Goal: Task Accomplishment & Management: Use online tool/utility

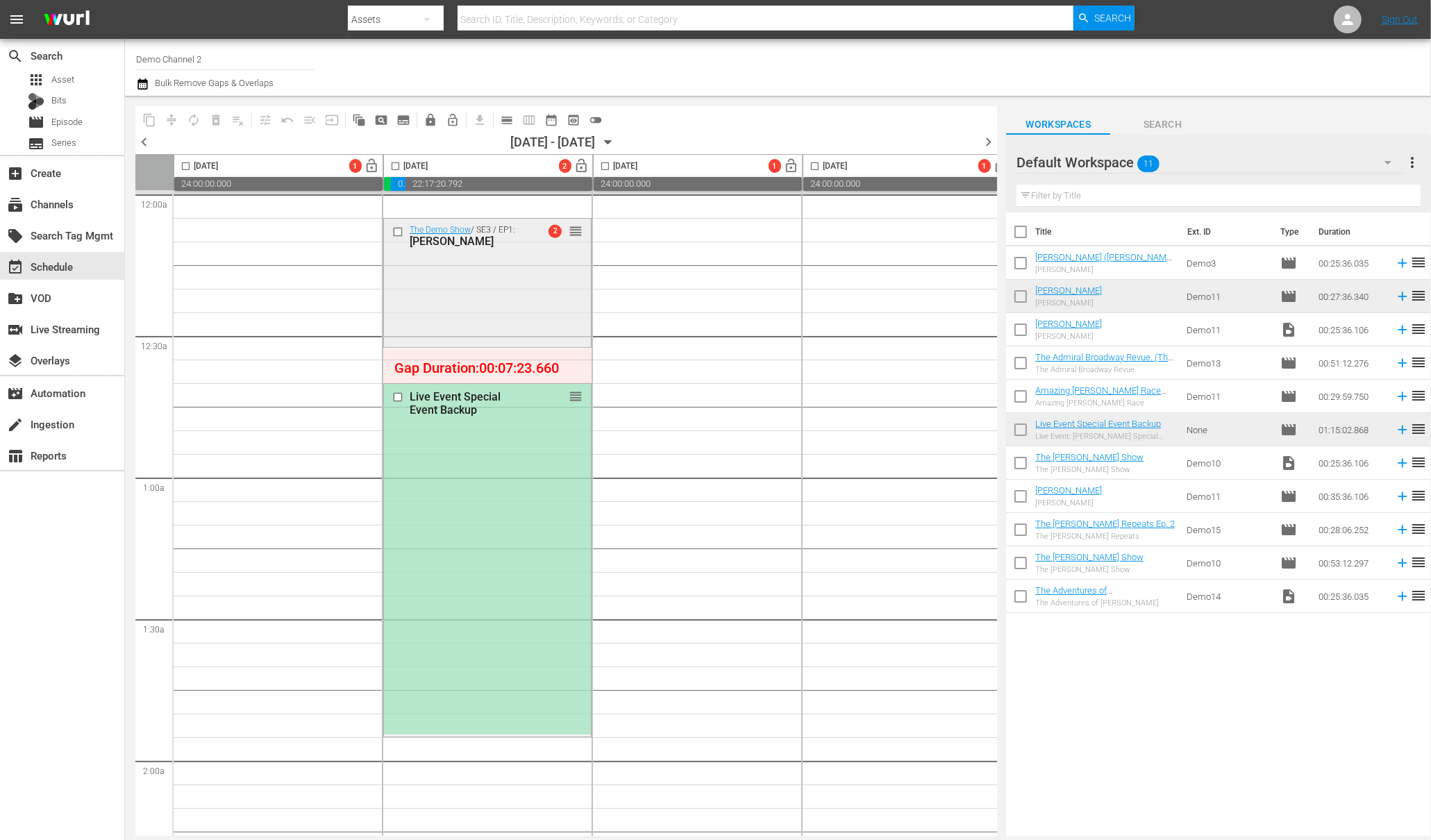
click at [454, 248] on div "Annie Oakley" at bounding box center [469, 242] width 119 height 14
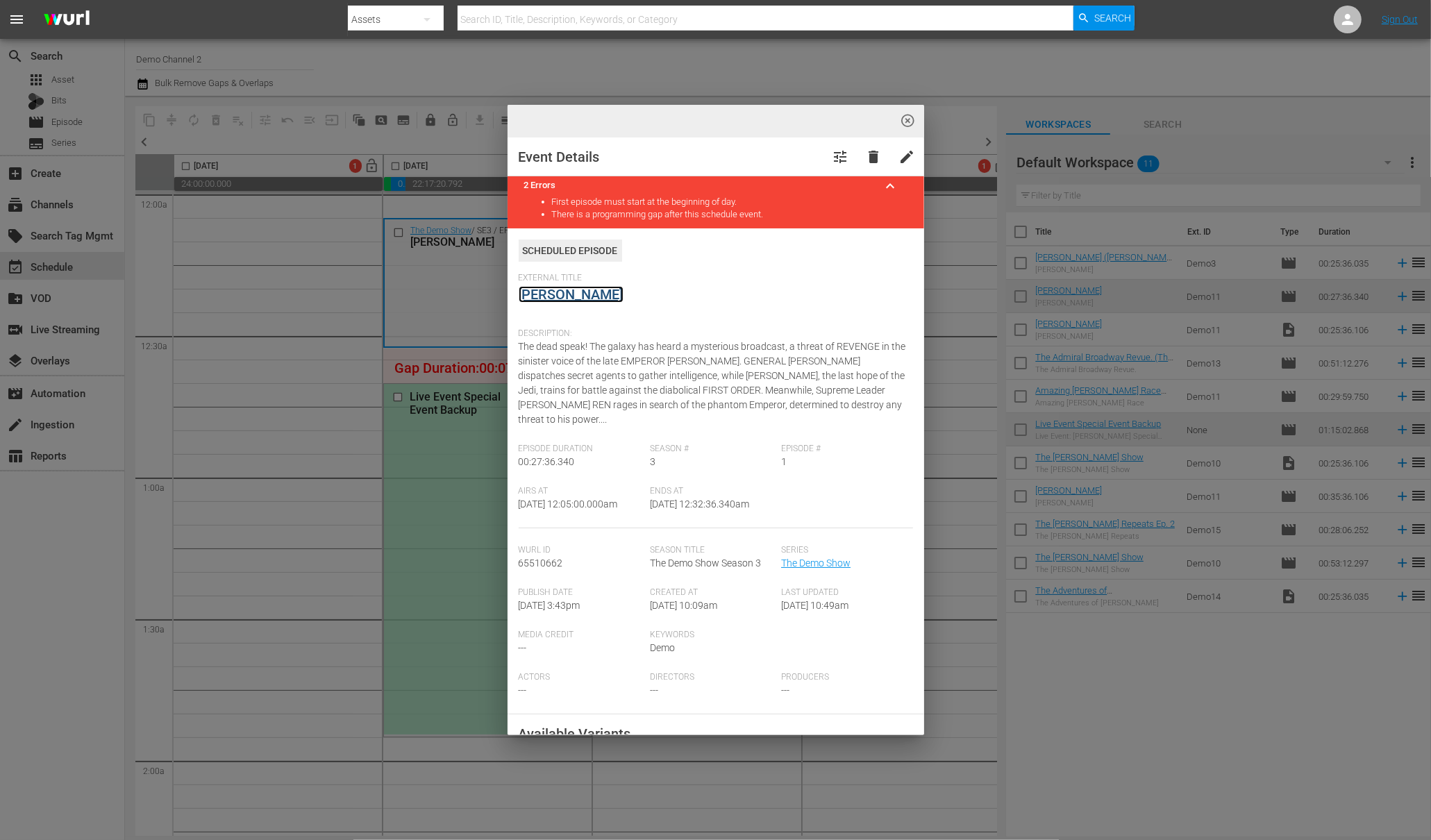
click at [561, 294] on link "Annie Oakley" at bounding box center [571, 293] width 105 height 17
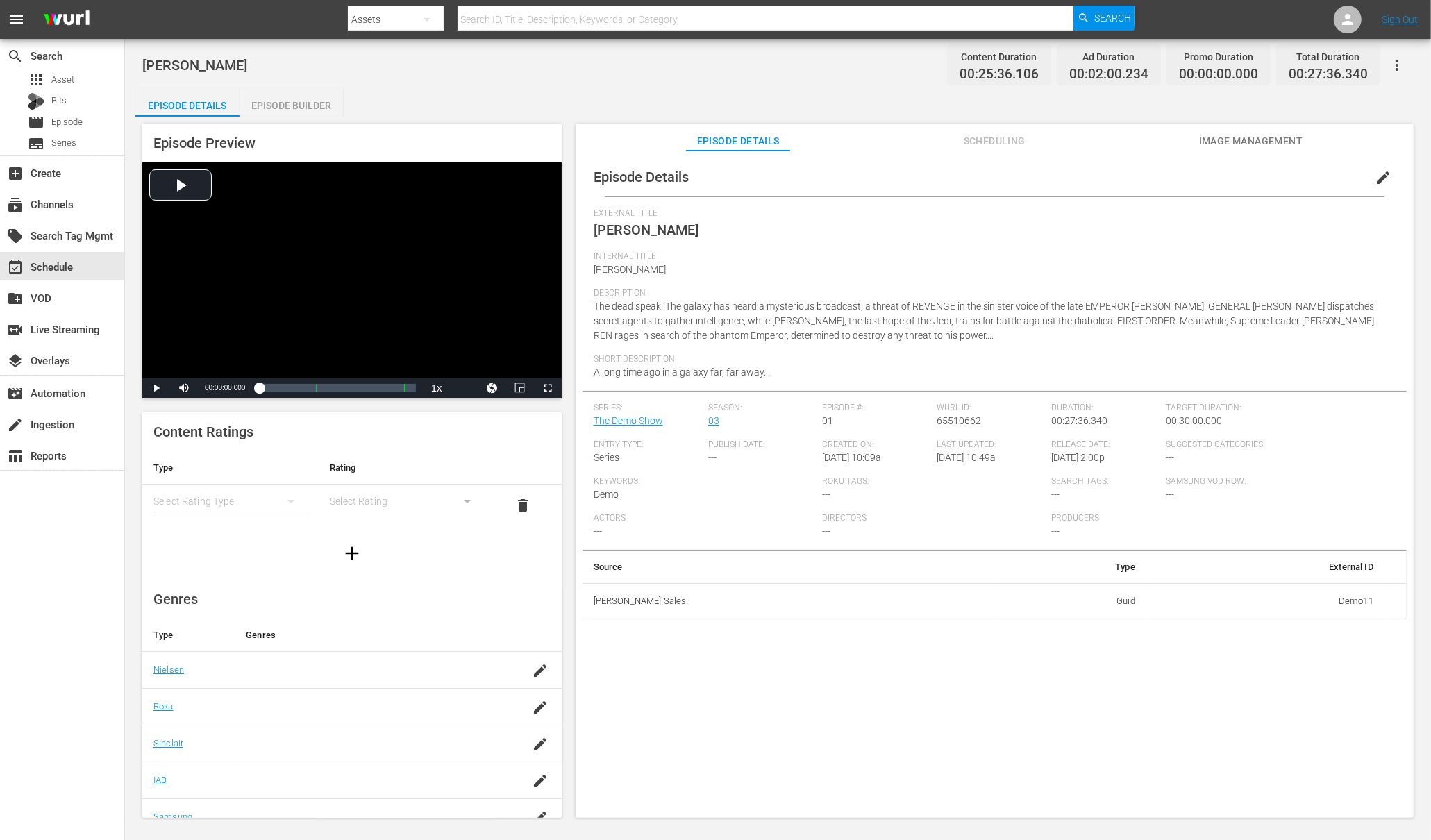
click at [269, 101] on div "Episode Builder" at bounding box center [291, 105] width 104 height 33
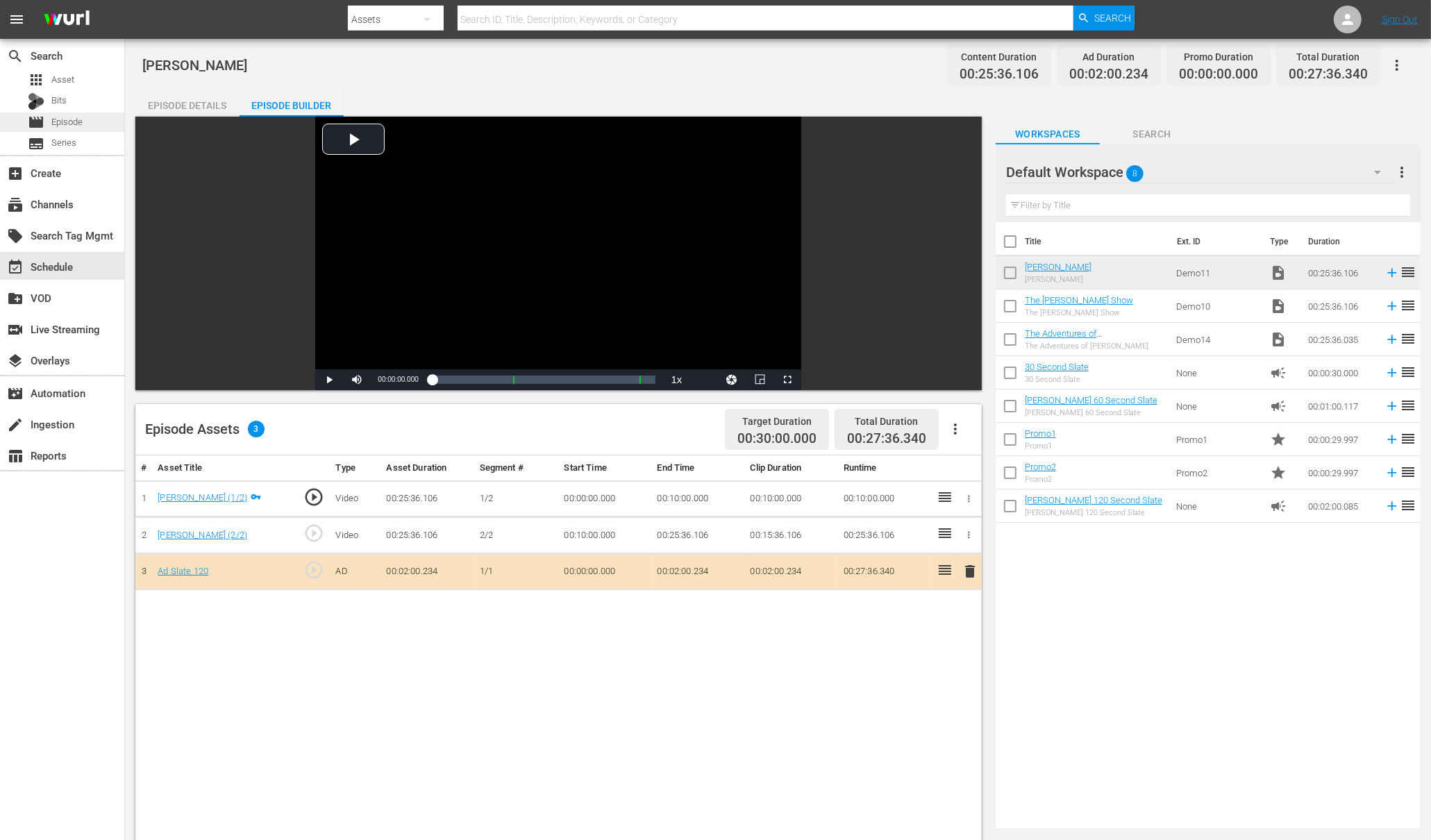
click at [61, 123] on span "Episode" at bounding box center [67, 122] width 31 height 14
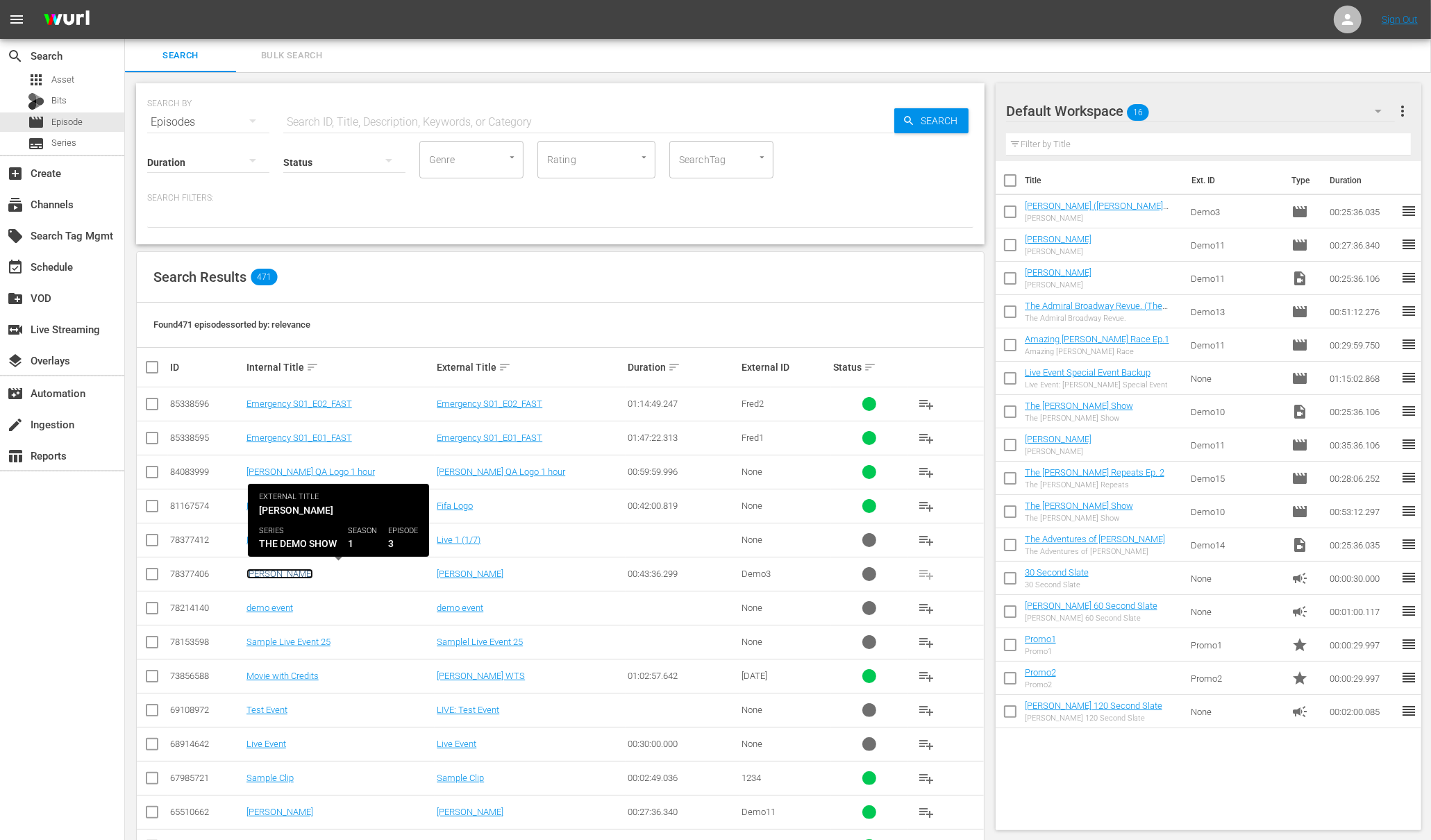
click at [273, 574] on link "Flash Gordon" at bounding box center [280, 573] width 66 height 11
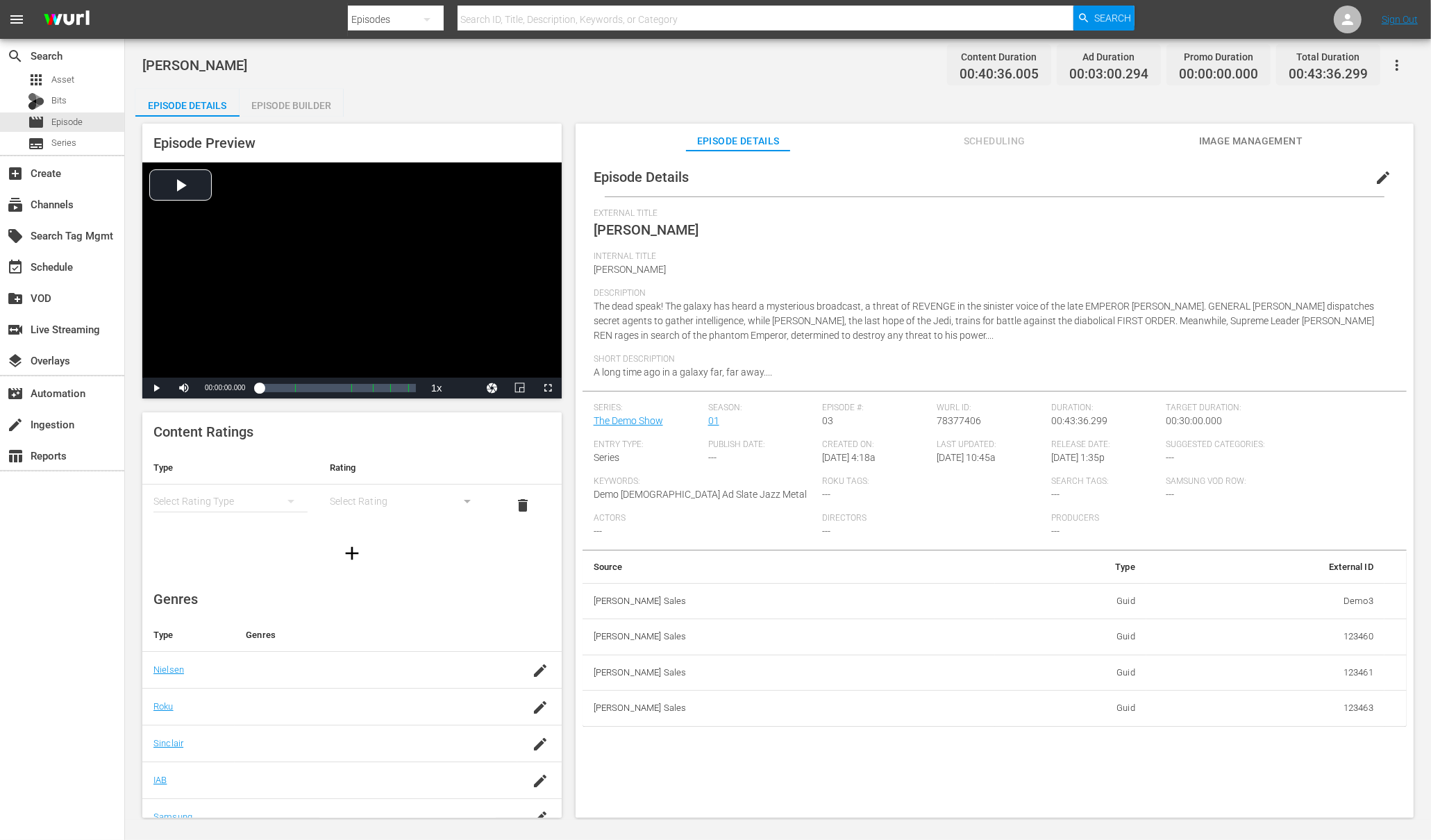
click at [321, 106] on div "Episode Builder" at bounding box center [291, 105] width 104 height 33
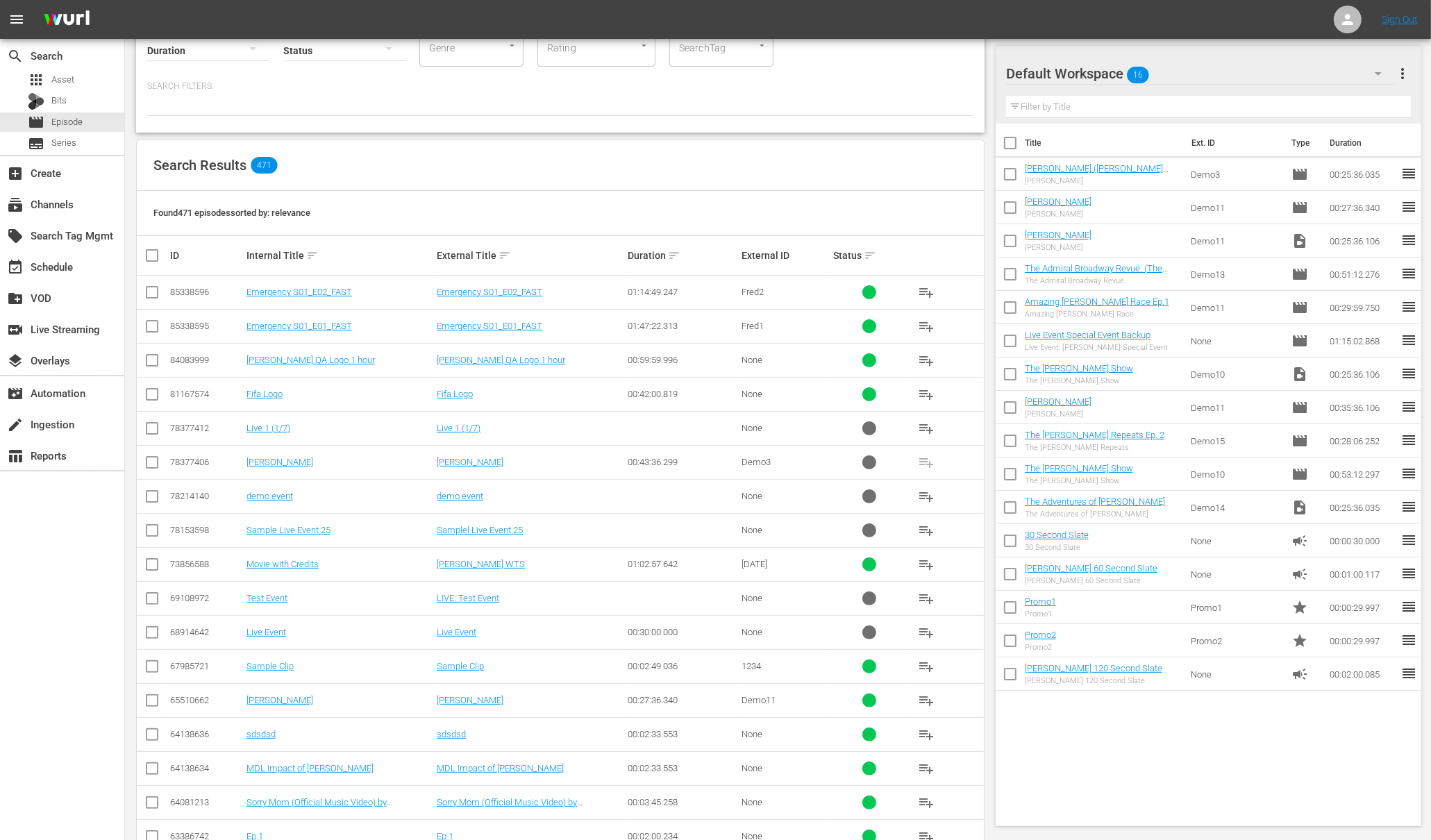
scroll to position [108, 0]
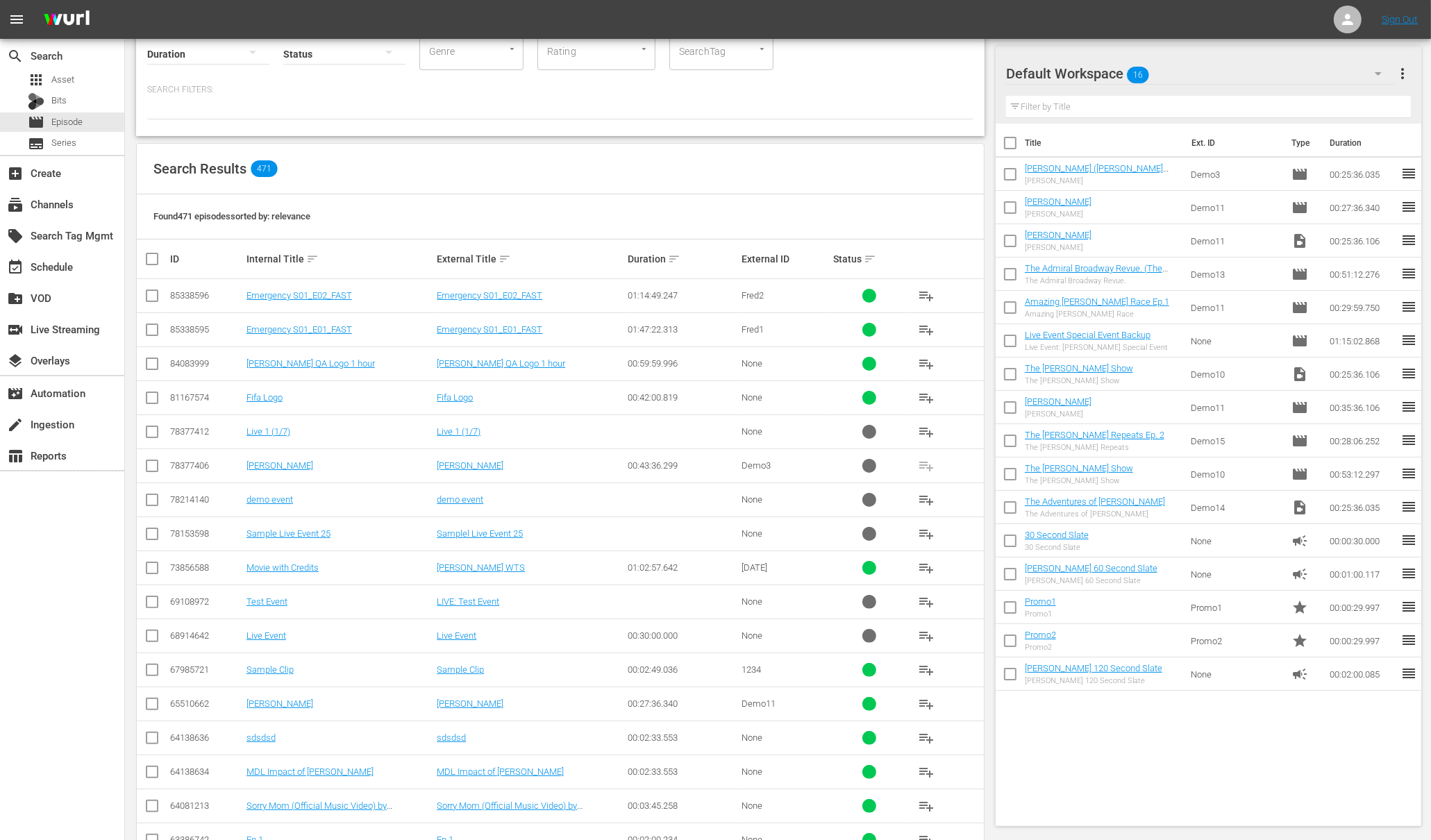
click at [286, 469] on td "Flash Gordon" at bounding box center [340, 465] width 191 height 34
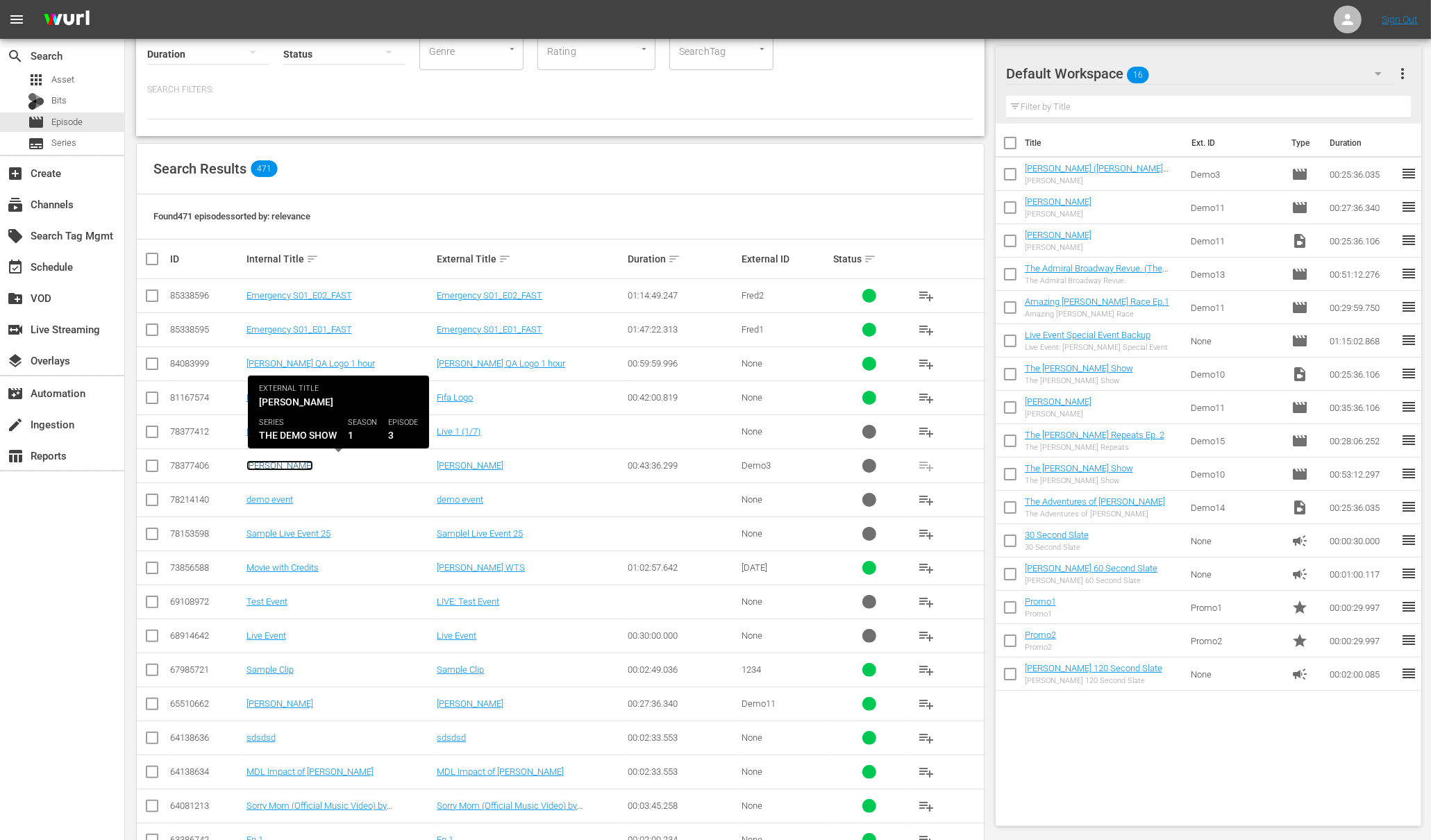
click at [282, 460] on link "Flash Gordon" at bounding box center [280, 465] width 66 height 11
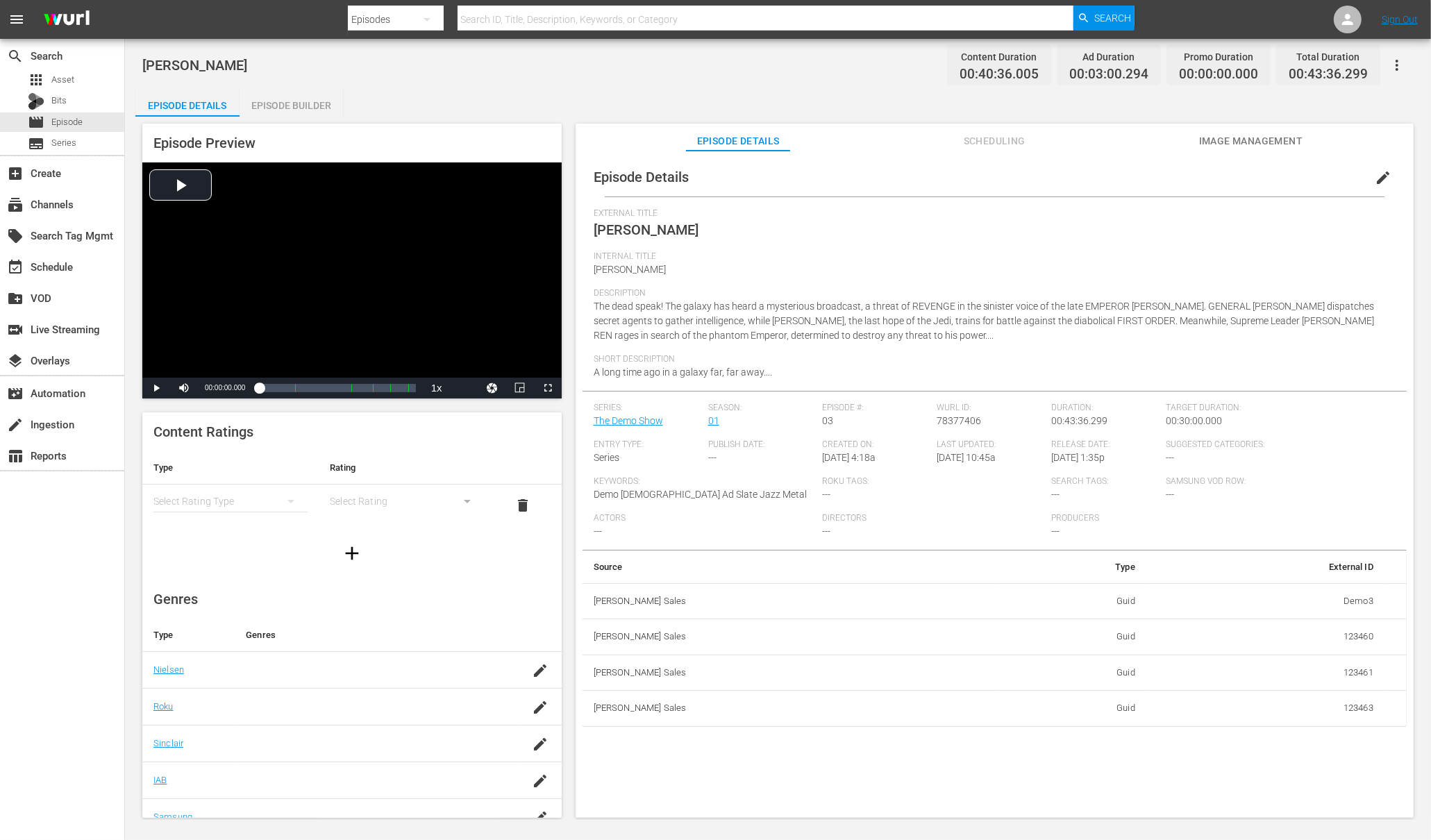
click at [994, 148] on span "Scheduling" at bounding box center [993, 141] width 104 height 18
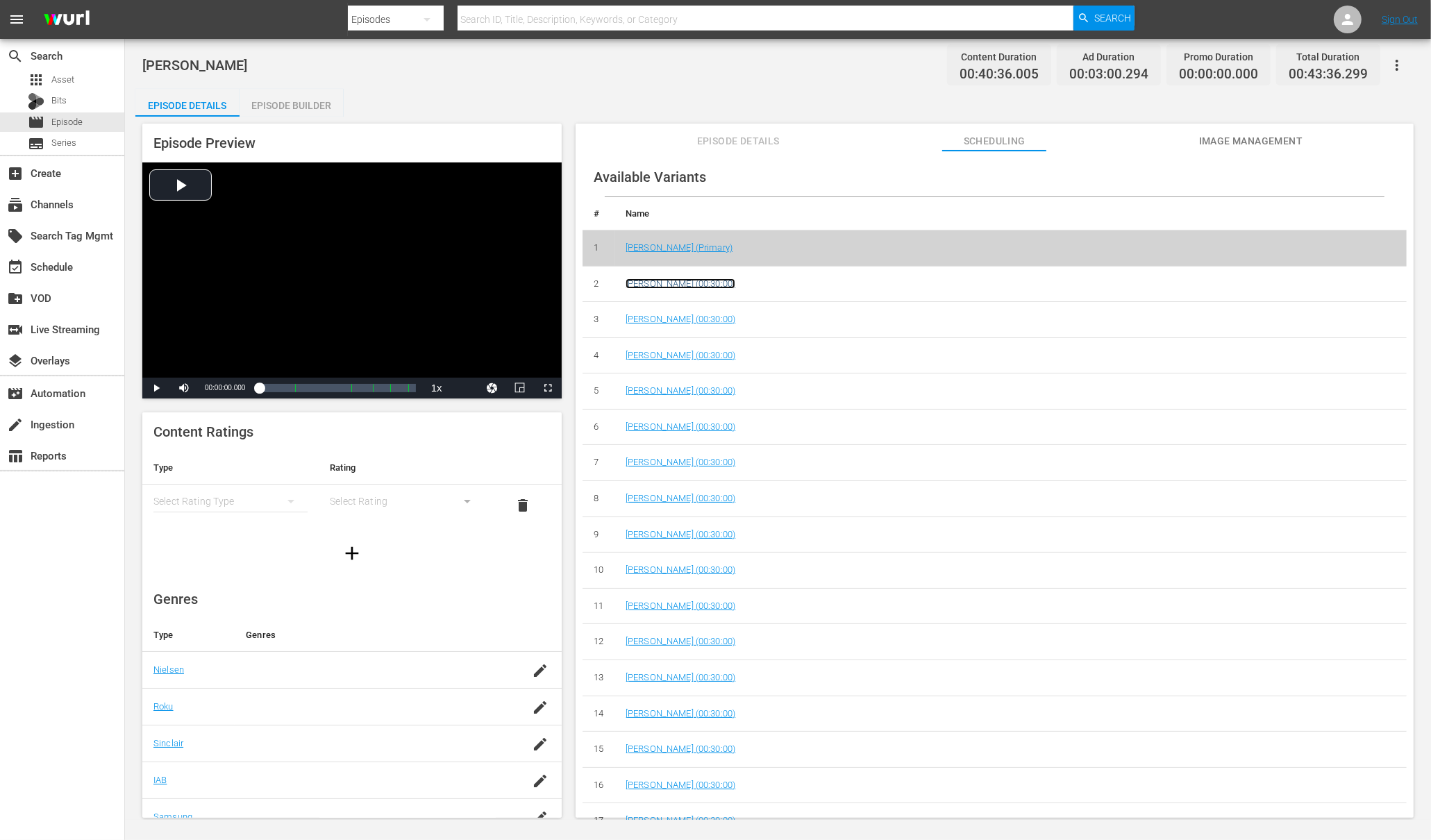
click at [677, 282] on link "Flash Gordon (00:30:00)" at bounding box center [680, 284] width 110 height 11
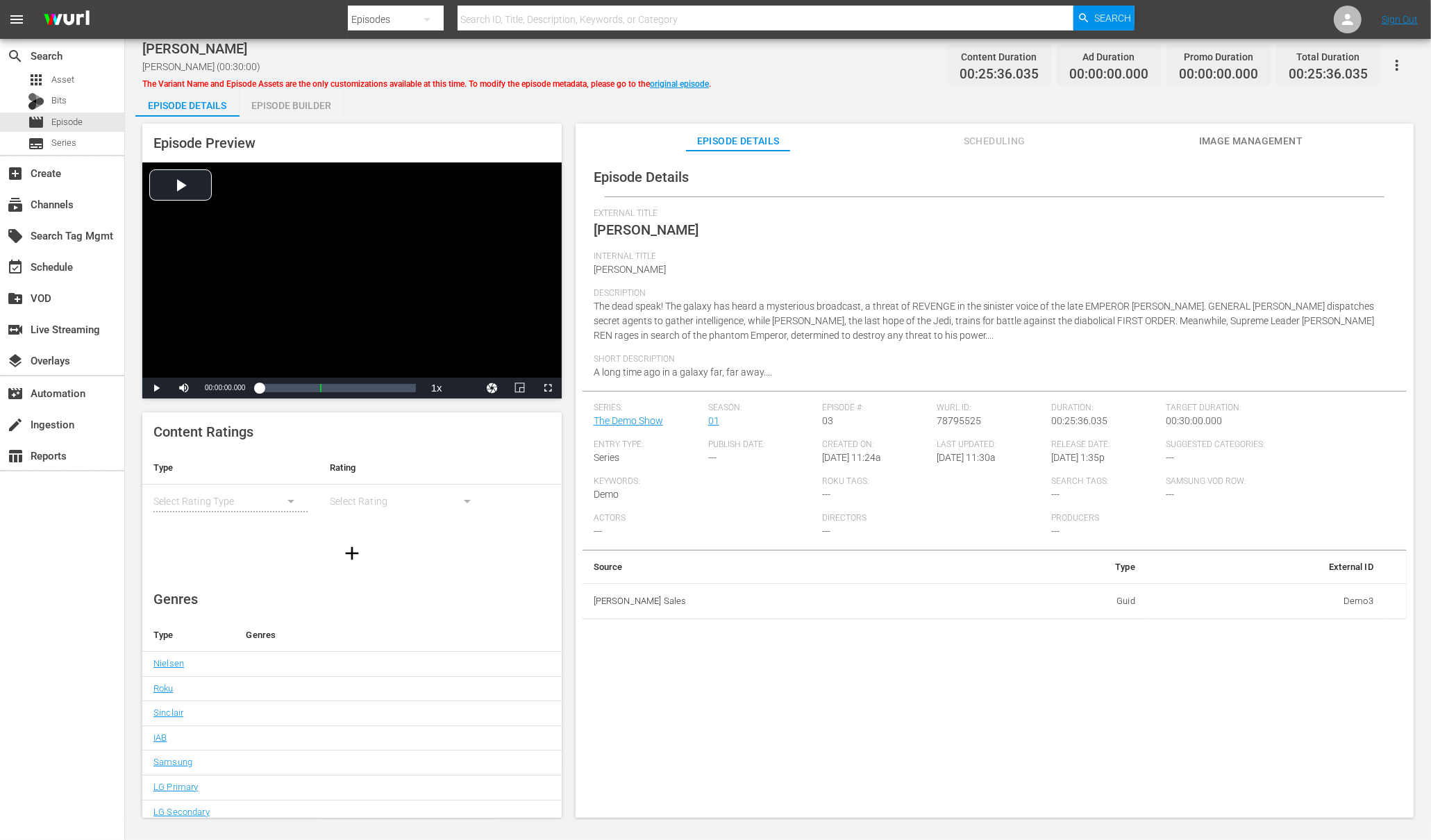
click at [279, 95] on div "Episode Builder" at bounding box center [291, 105] width 104 height 33
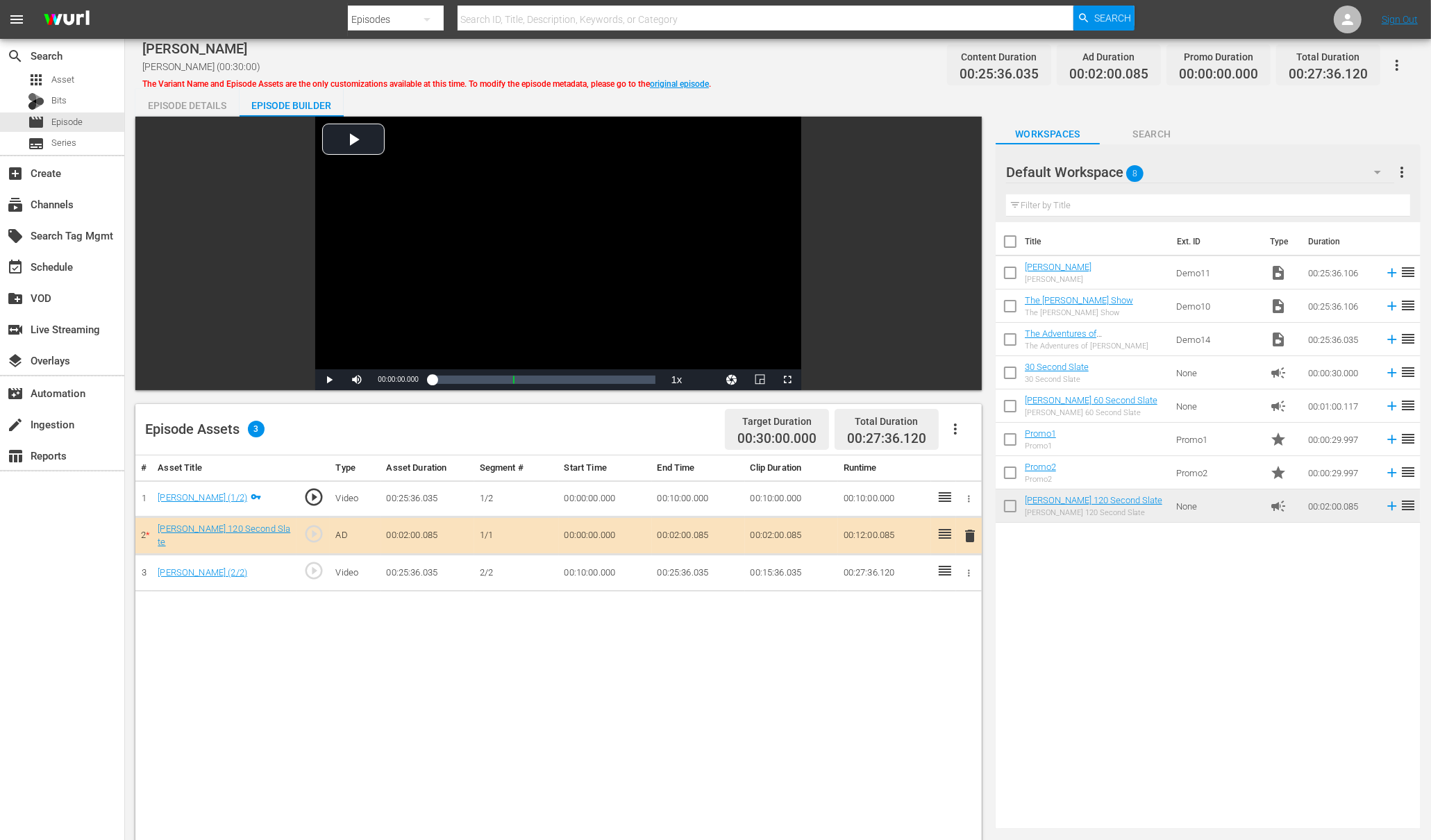
drag, startPoint x: 1165, startPoint y: 508, endPoint x: 1094, endPoint y: 4, distance: 509.0
click at [63, 363] on div "layers Overlays" at bounding box center [39, 358] width 78 height 13
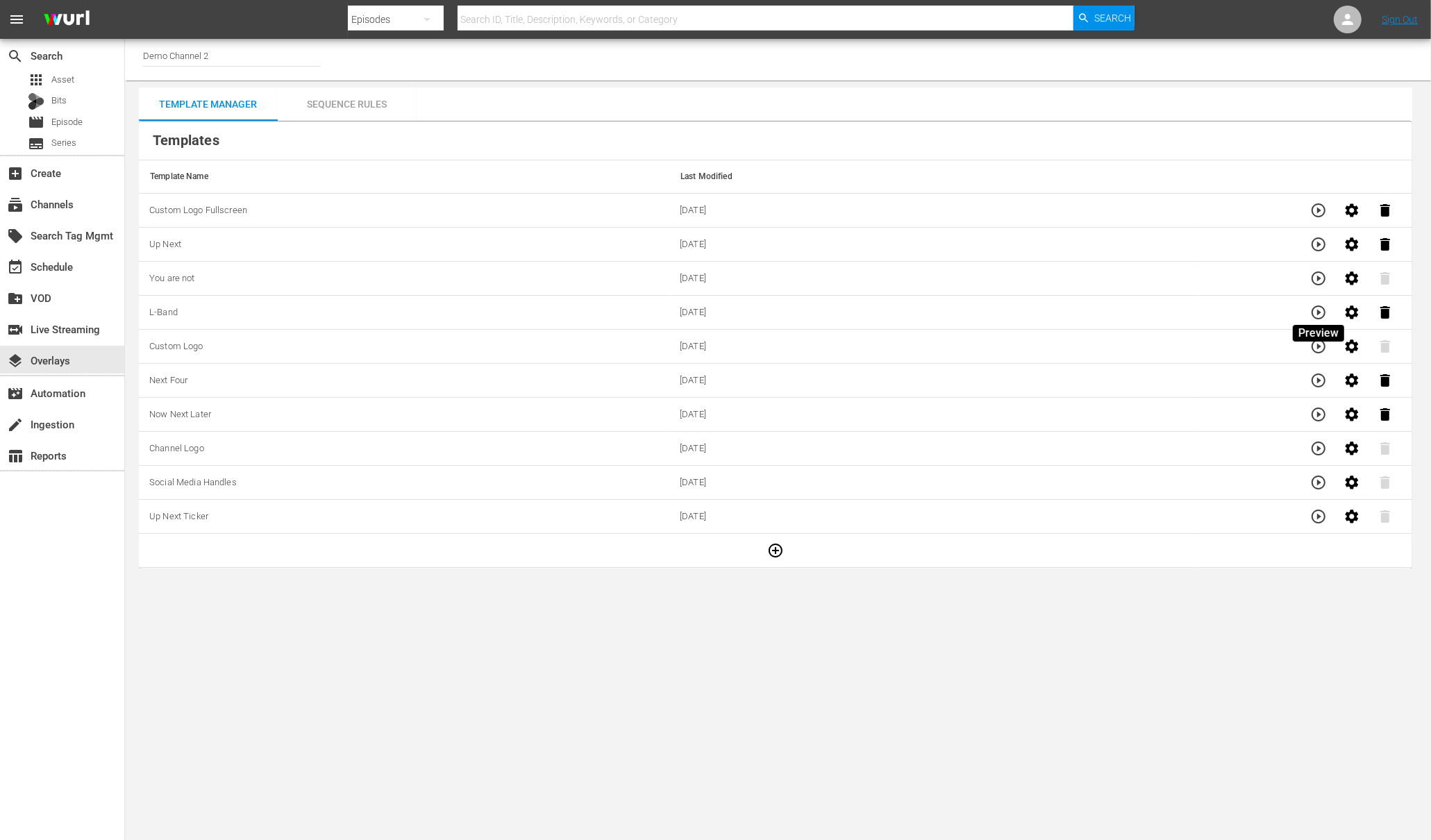
click at [1313, 314] on icon "button" at bounding box center [1318, 312] width 17 height 17
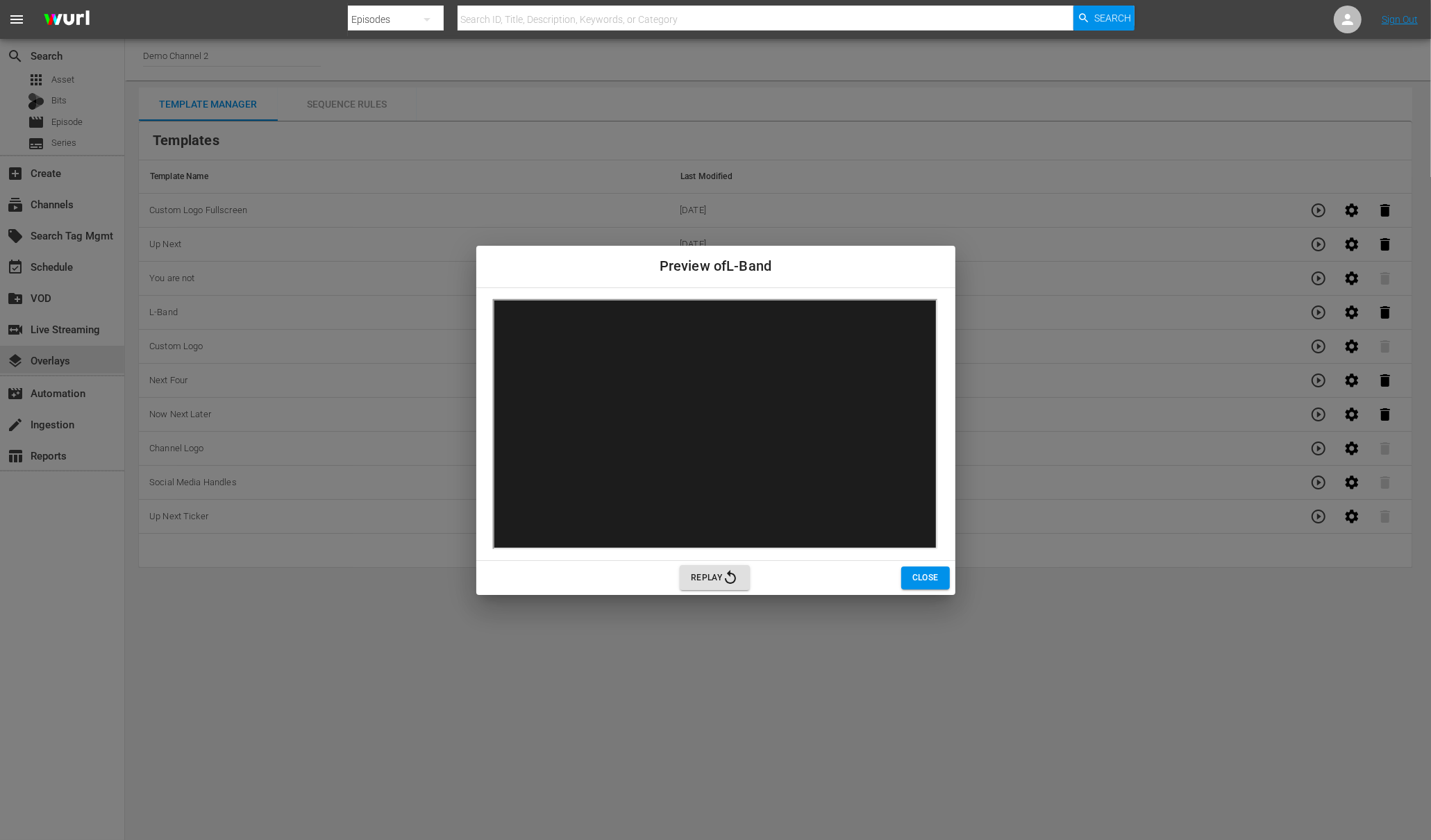
click at [925, 579] on span "Close" at bounding box center [925, 577] width 26 height 15
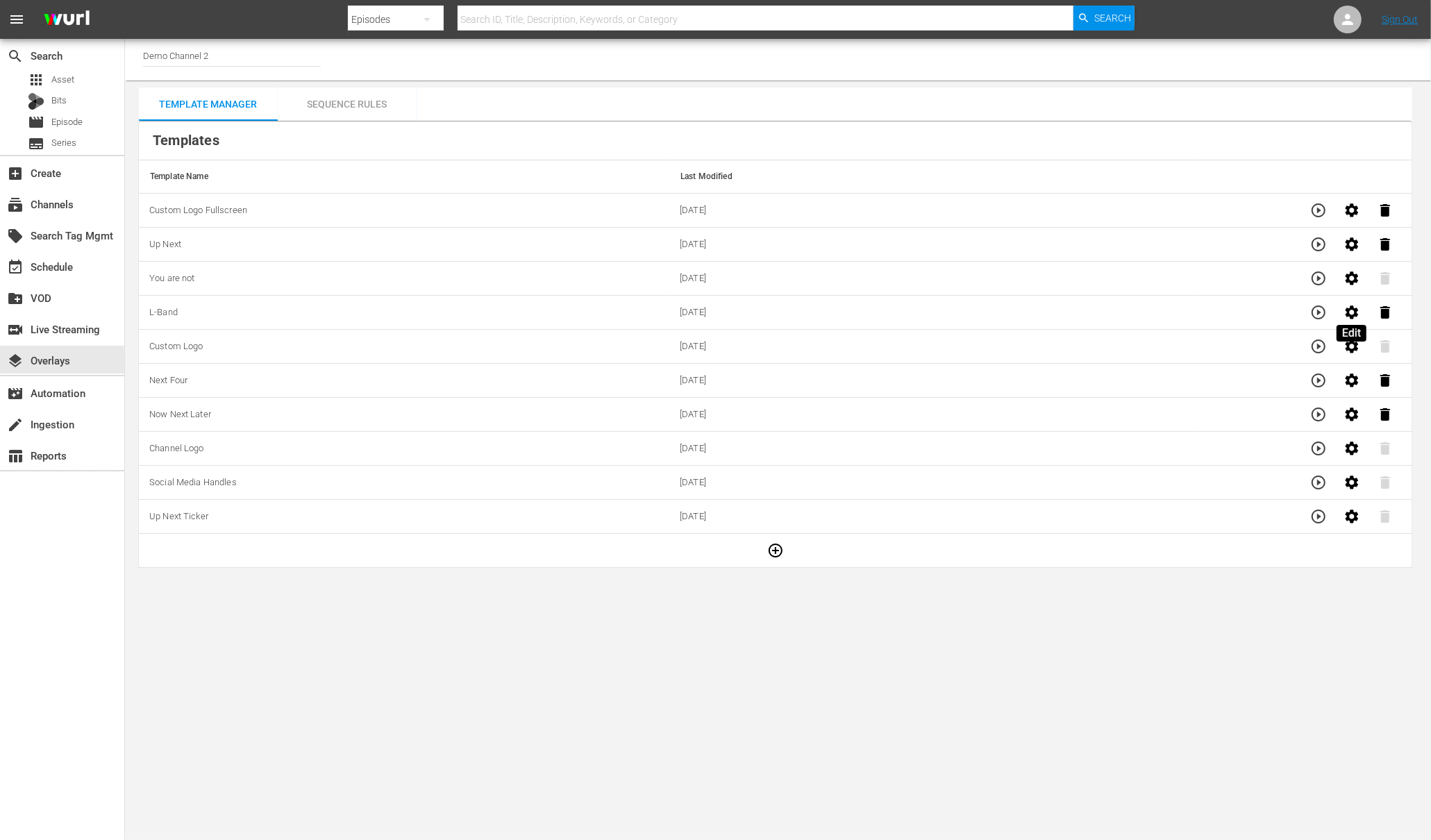
click at [1348, 307] on icon "button" at bounding box center [1352, 312] width 14 height 14
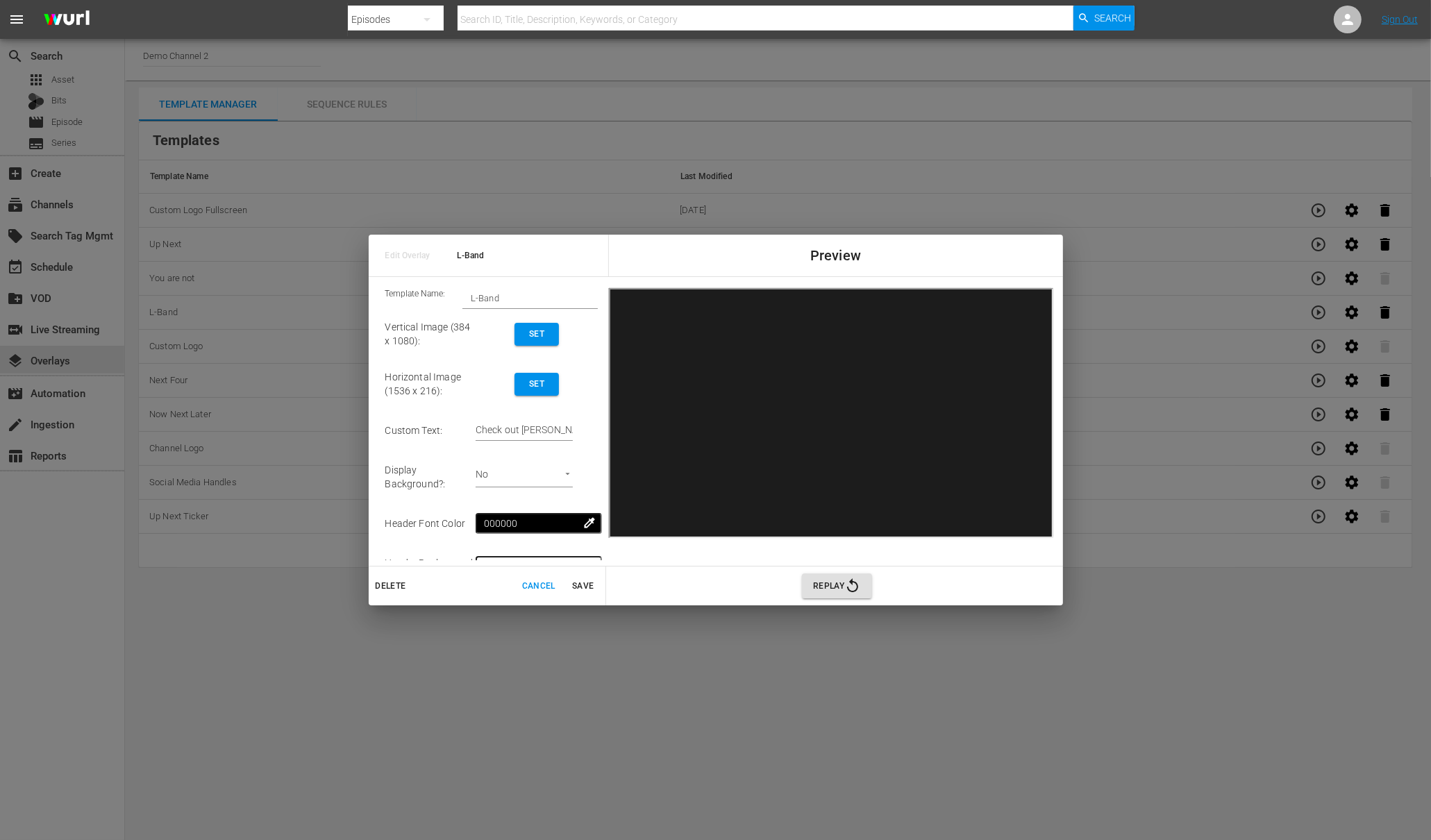
click at [409, 261] on span "Edit Overlay" at bounding box center [410, 255] width 52 height 16
click at [411, 255] on span "Edit Overlay" at bounding box center [410, 255] width 52 height 16
click at [477, 252] on span "L-Band" at bounding box center [534, 255] width 155 height 16
click at [541, 583] on span "Cancel" at bounding box center [539, 586] width 33 height 15
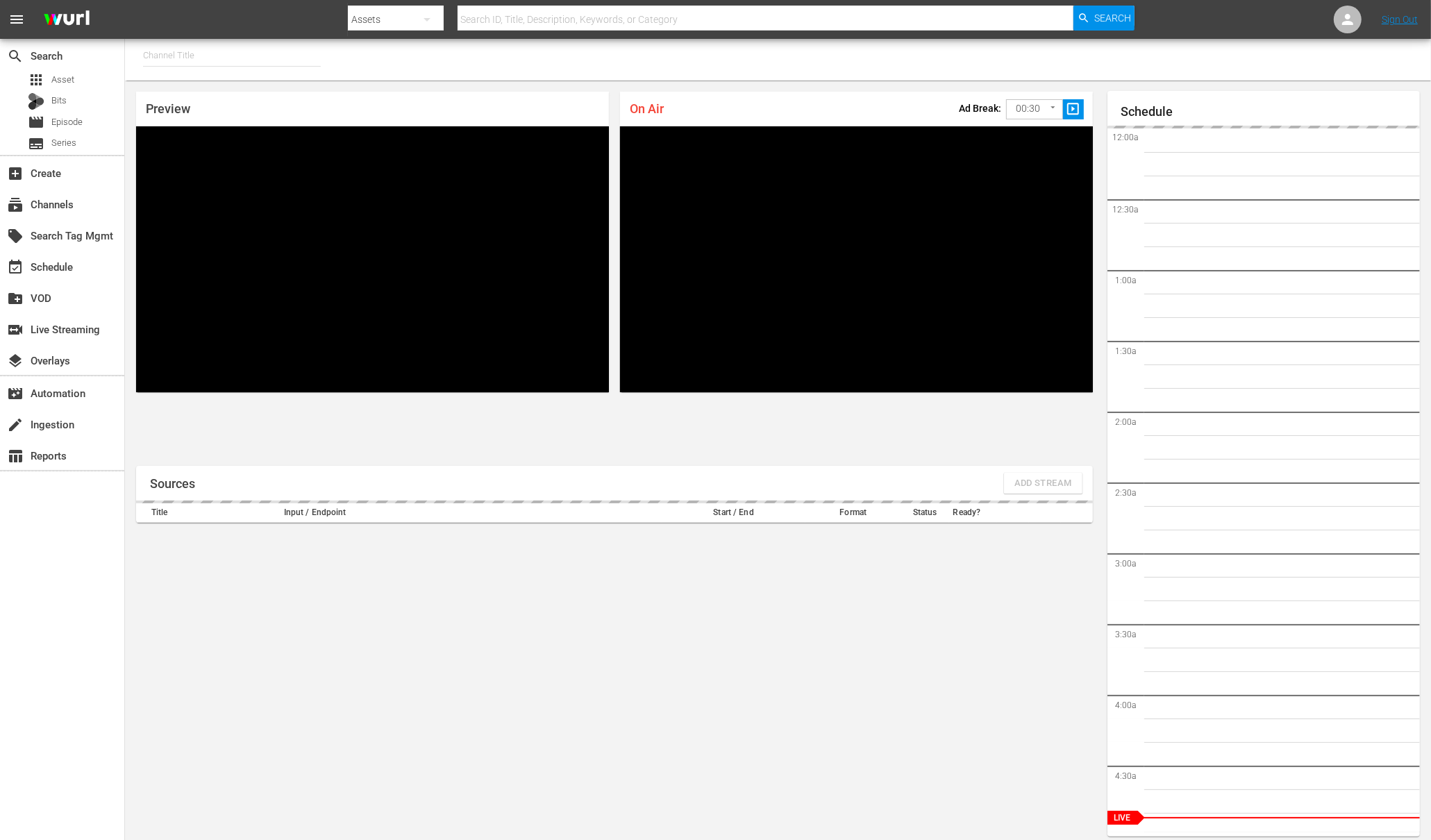
type input "Demo Channel 2 (1026)"
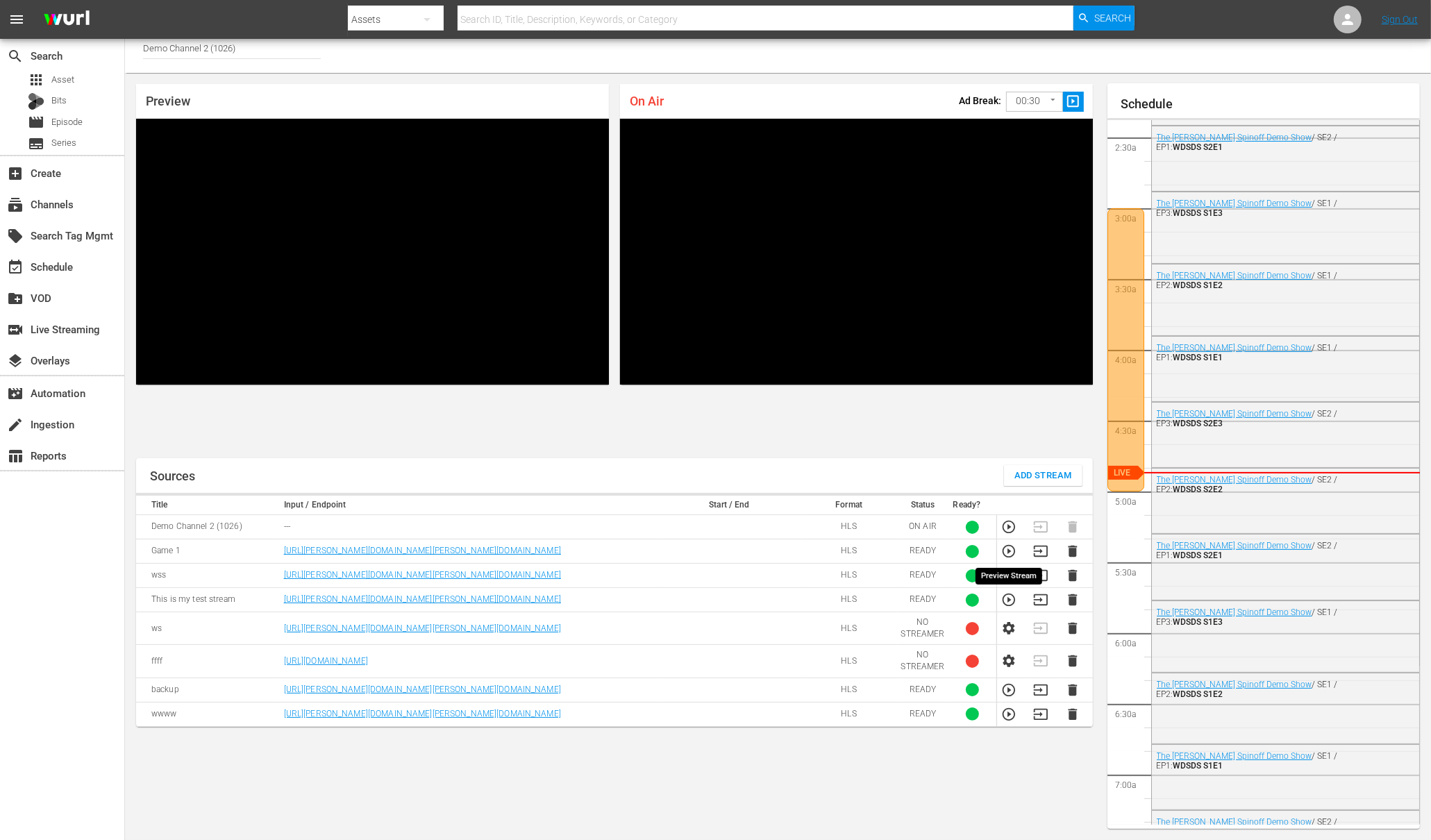
click at [1006, 553] on icon "button" at bounding box center [1009, 552] width 16 height 16
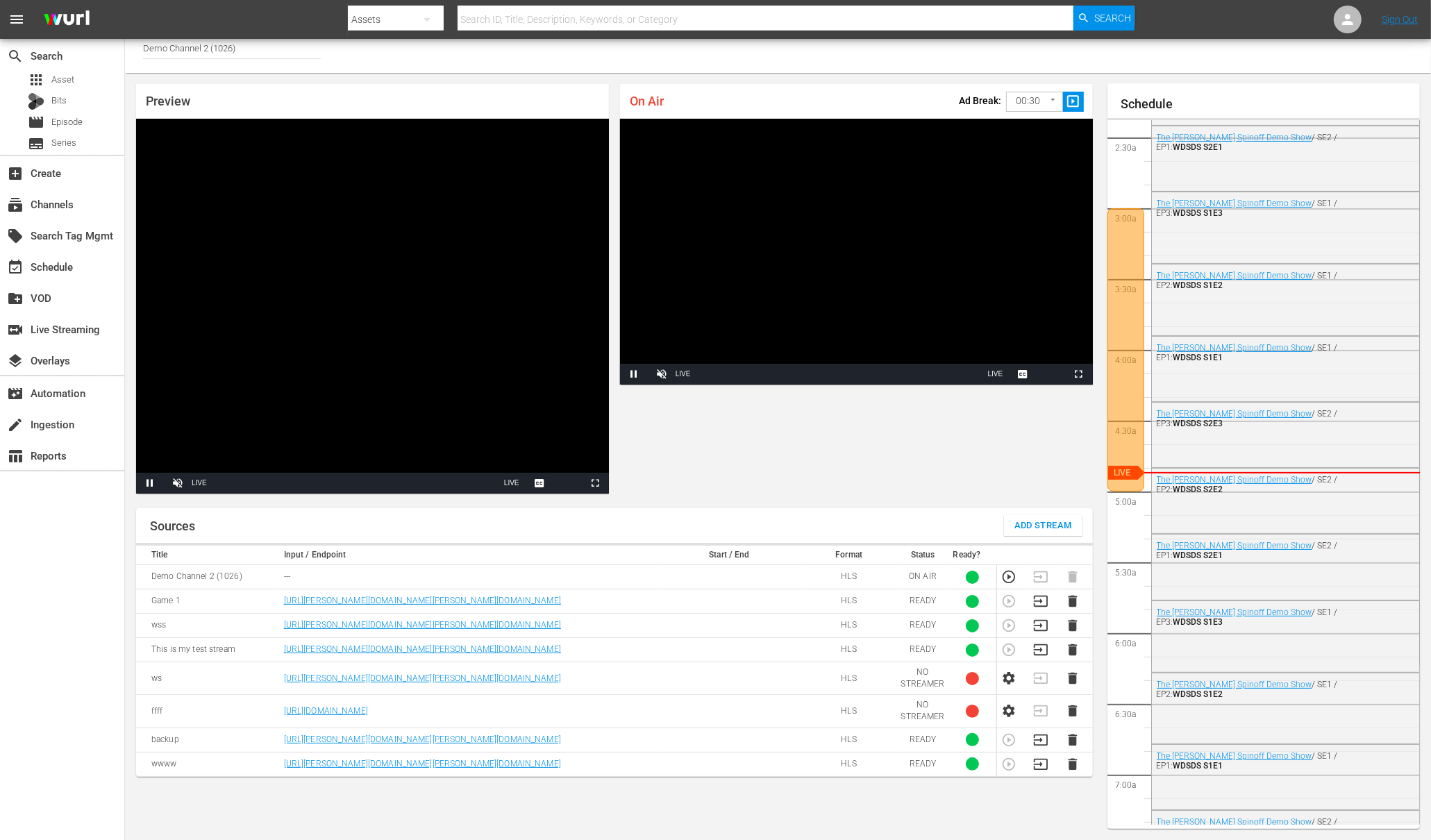
click at [1038, 527] on span "Add Stream" at bounding box center [1042, 525] width 58 height 16
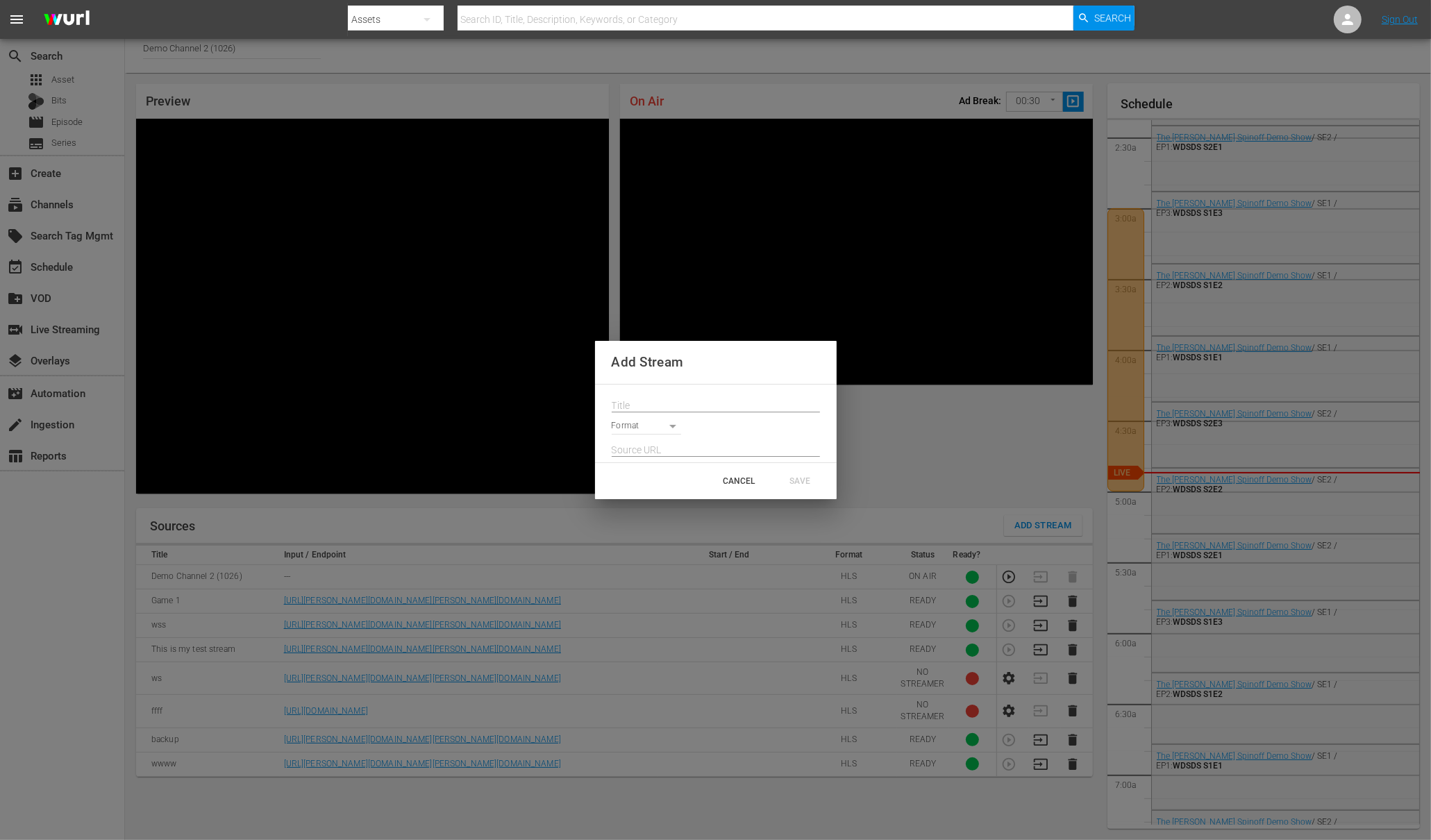
click at [670, 423] on body "menu Search By Assets Search ID, Title, Description, Keywords, or Category Sear…" at bounding box center [716, 412] width 1431 height 840
click at [60, 118] on div at bounding box center [716, 420] width 1431 height 840
click at [77, 119] on div "Add Stream Format CANCEL SAVE" at bounding box center [716, 420] width 1431 height 840
click at [742, 483] on div "CANCEL" at bounding box center [739, 481] width 61 height 25
